Goal: Transaction & Acquisition: Purchase product/service

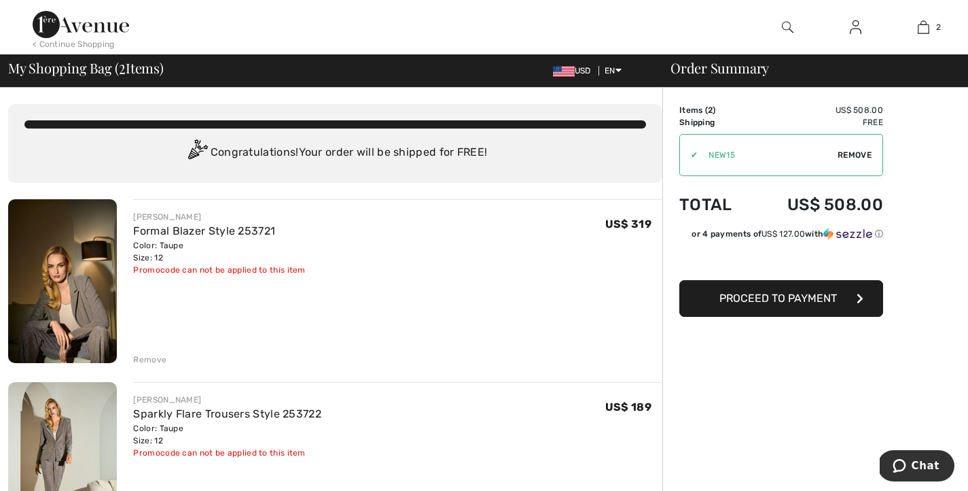
click at [96, 22] on img at bounding box center [81, 24] width 96 height 27
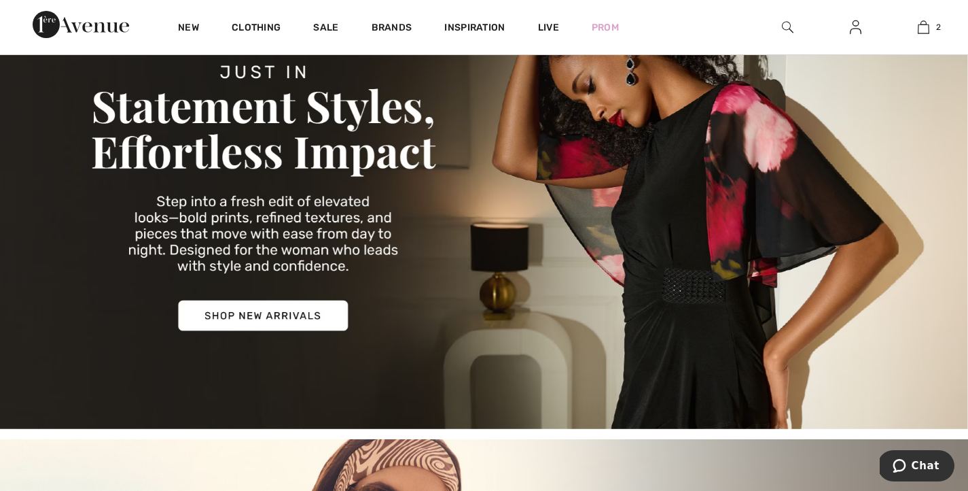
scroll to position [18, 0]
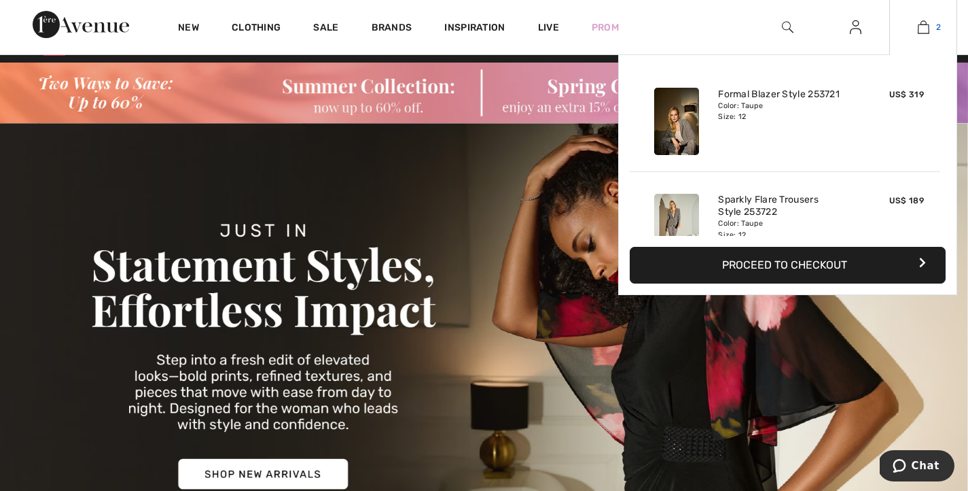
click at [918, 26] on img at bounding box center [924, 27] width 12 height 16
